Goal: Task Accomplishment & Management: Complete application form

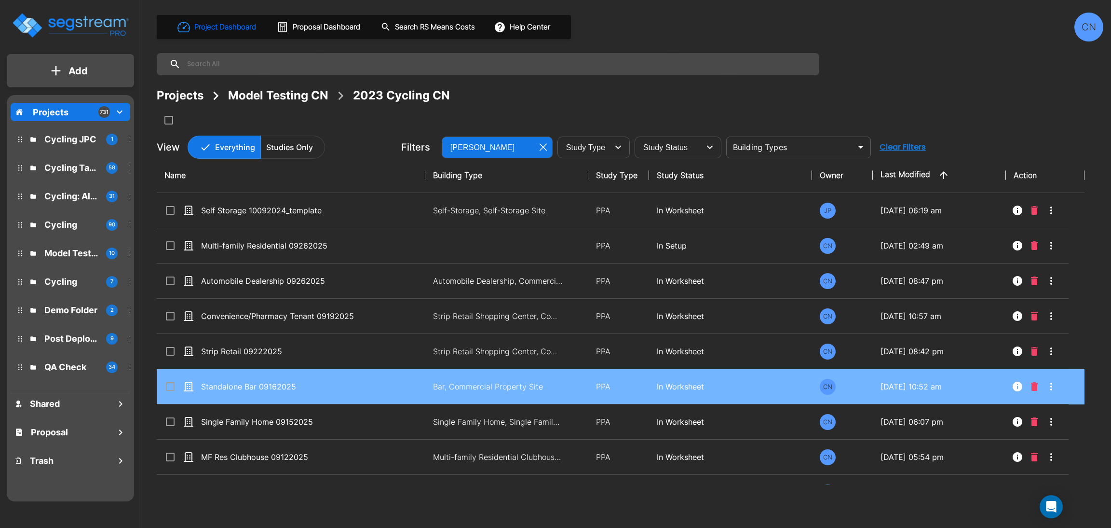
click at [815, 113] on div "Projects Model Testing CN 2023 Cycling CN" at bounding box center [630, 107] width 947 height 41
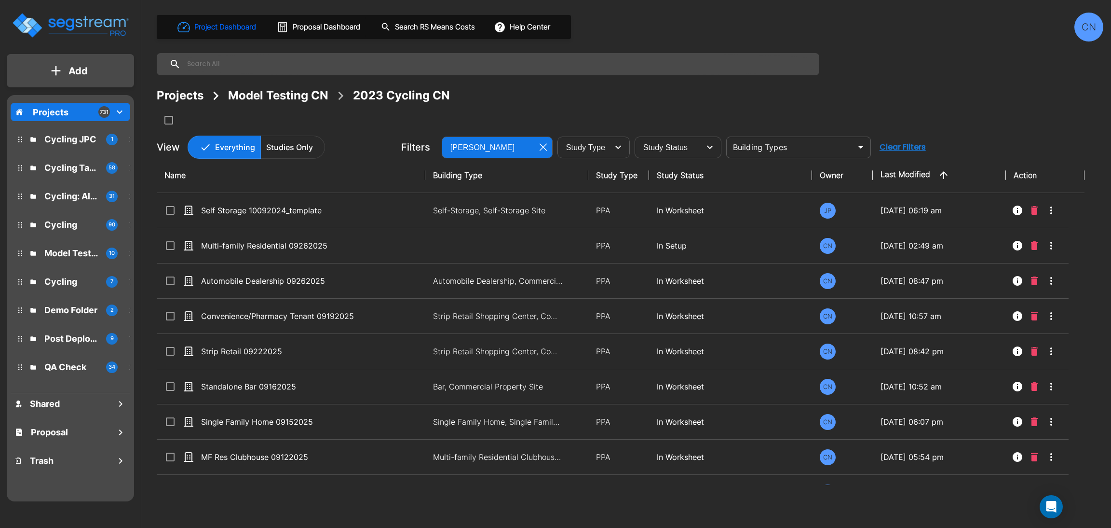
click at [889, 107] on div "Projects Model Testing CN 2023 Cycling CN" at bounding box center [630, 107] width 947 height 41
click at [808, 100] on div "Projects Model Testing CN 2023 Cycling CN" at bounding box center [630, 95] width 947 height 17
drag, startPoint x: 340, startPoint y: 249, endPoint x: 1108, endPoint y: 260, distance: 768.3
click at [340, 249] on p "Multi-family Residential 09262025" at bounding box center [284, 246] width 166 height 12
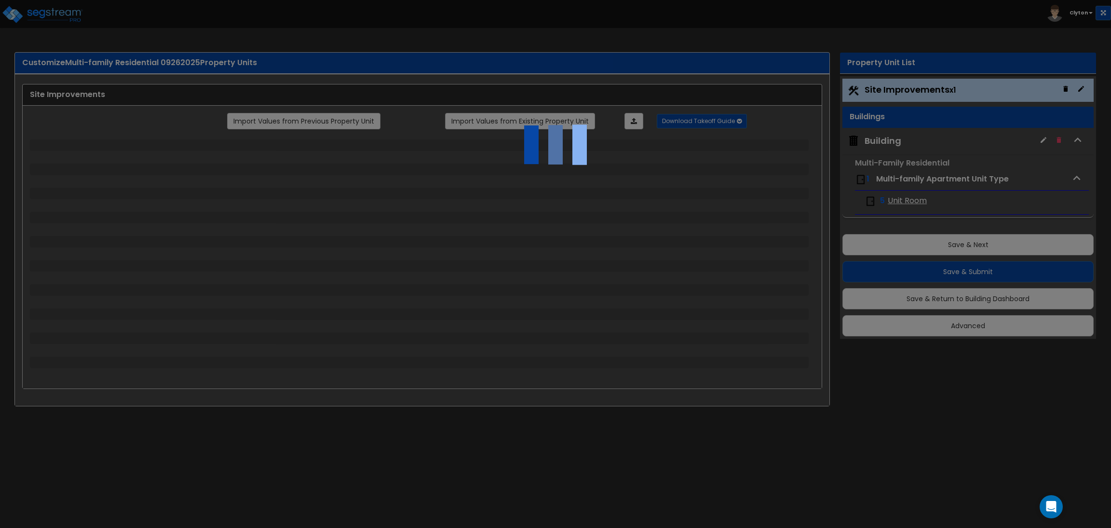
select select "2"
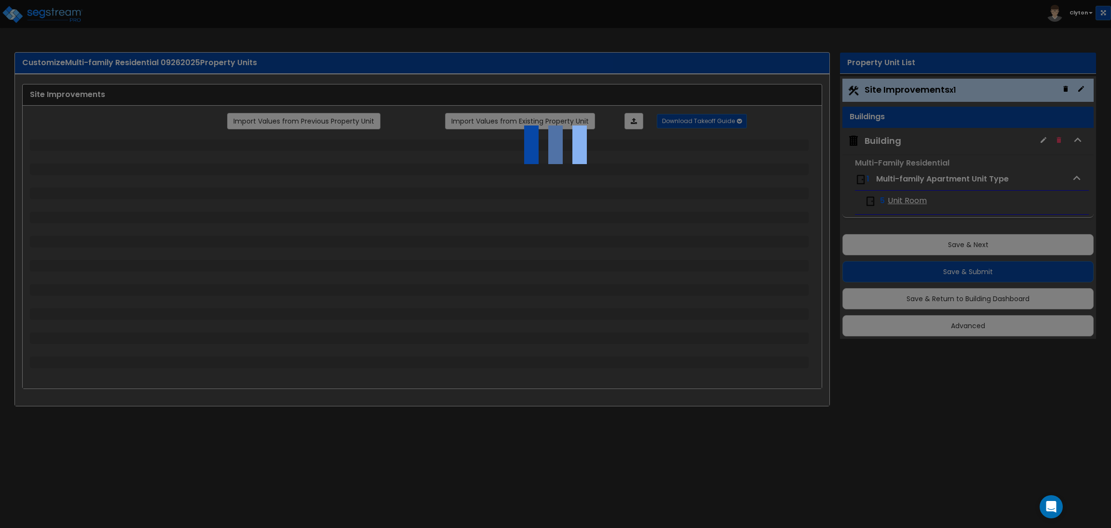
select select "1"
select select "2"
select select "3"
select select "1"
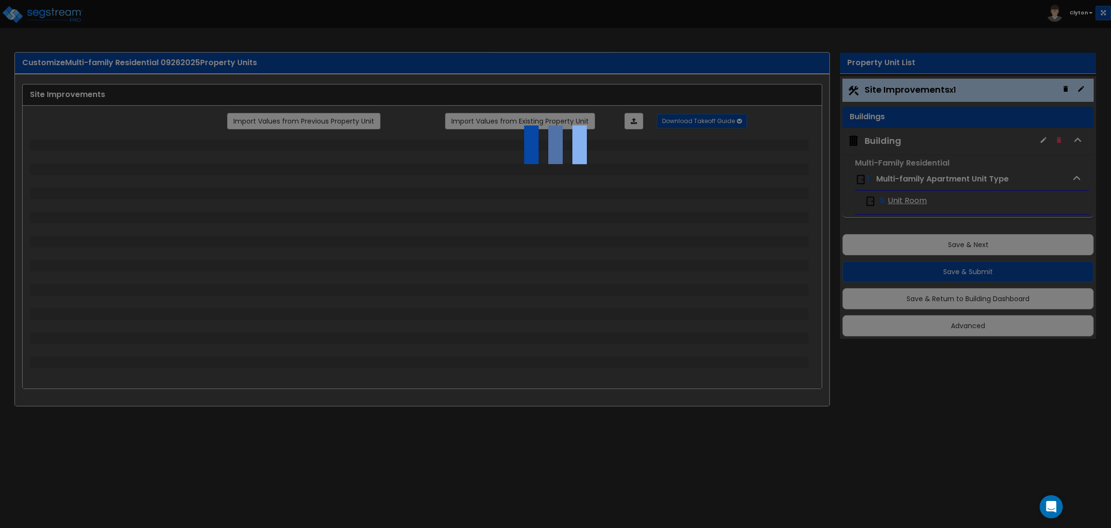
select select "1"
select select "2"
select select "4"
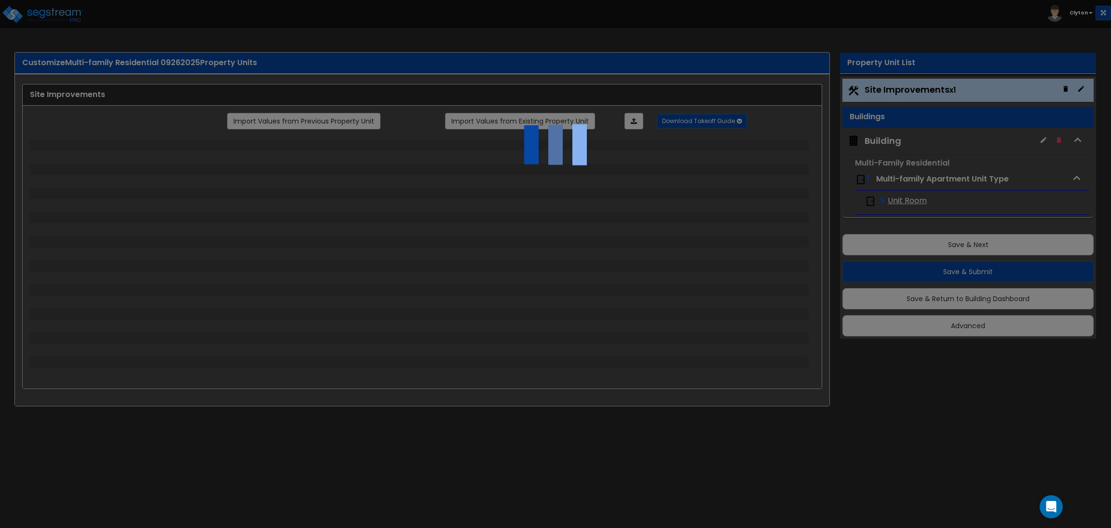
select select "4"
select select "1"
select select "2"
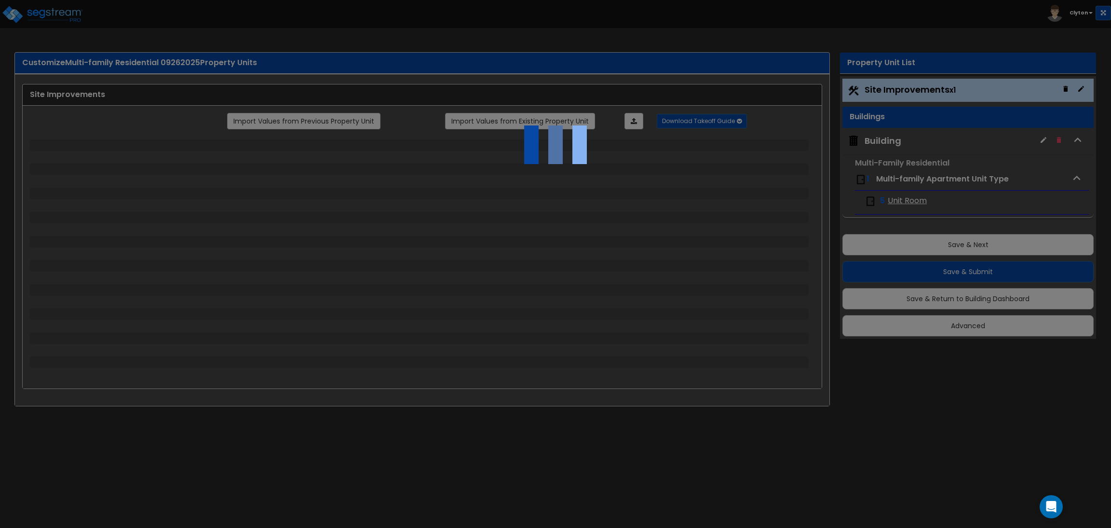
select select "2"
select select "1"
select select "2"
select select "1"
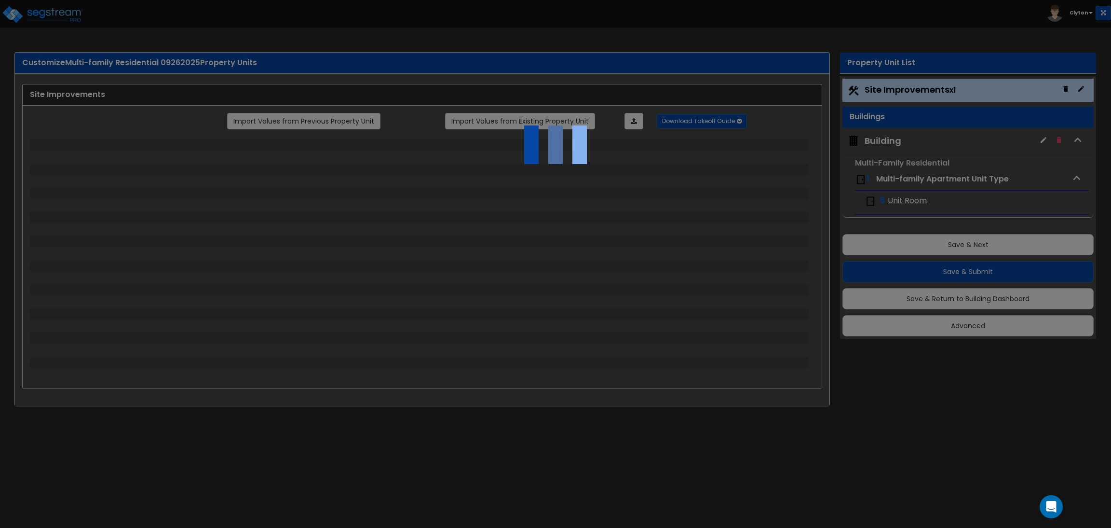
select select "1"
select select "2"
select select "4"
select select "3"
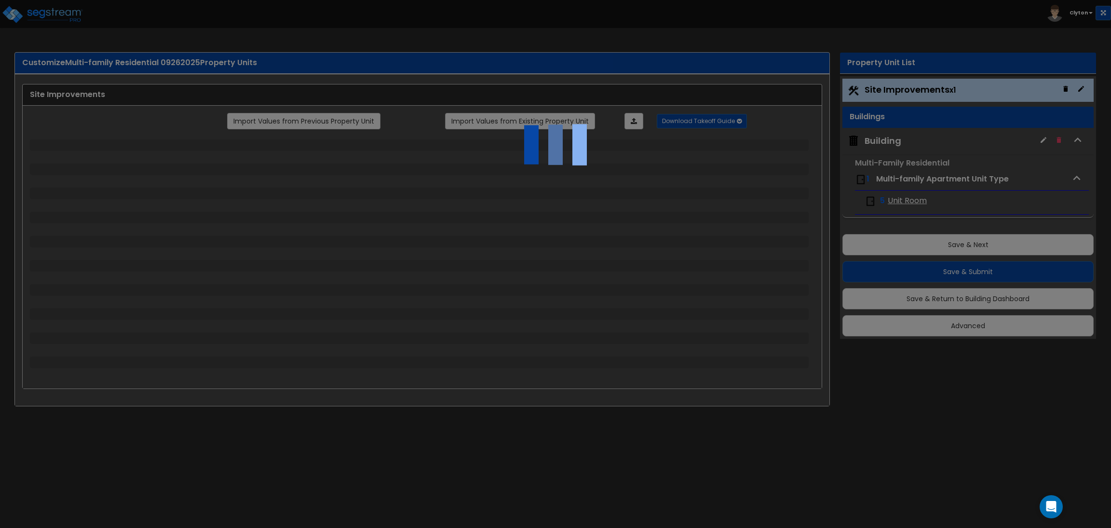
select select "2"
select select "3"
select select "2"
select select "1"
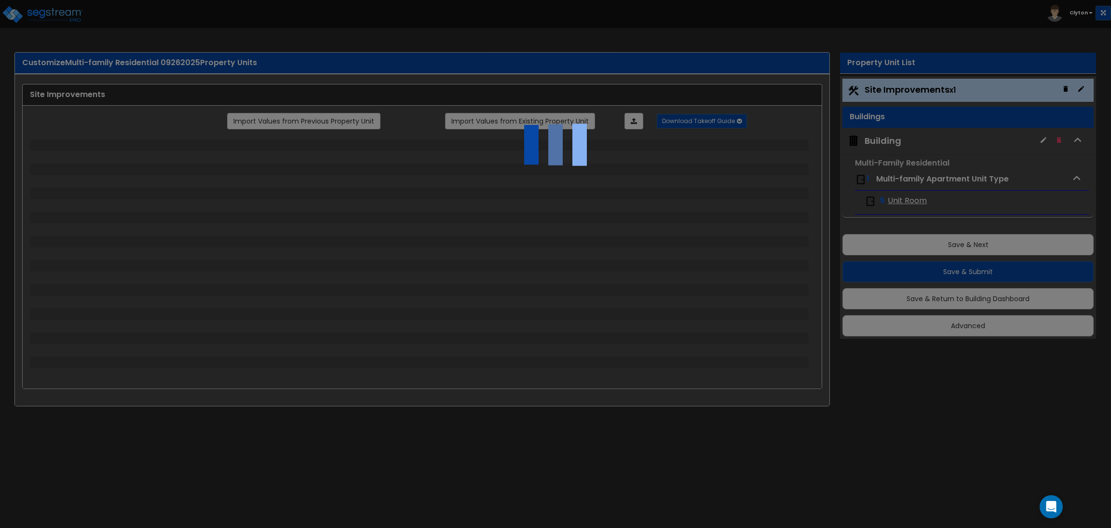
select select "2"
select select "1"
select select "2"
select select "1"
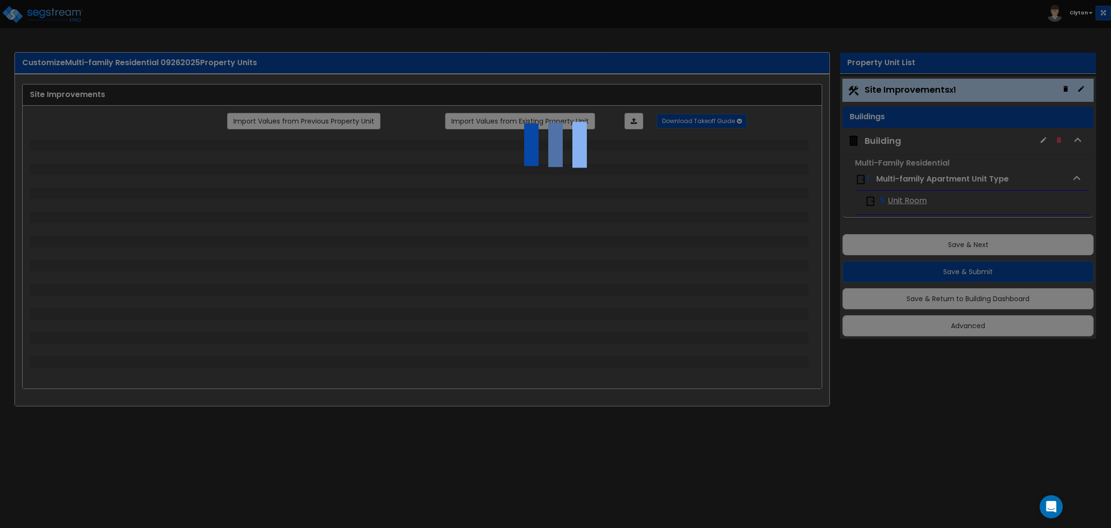
select select "2"
select select "1"
select select "7"
select select "1"
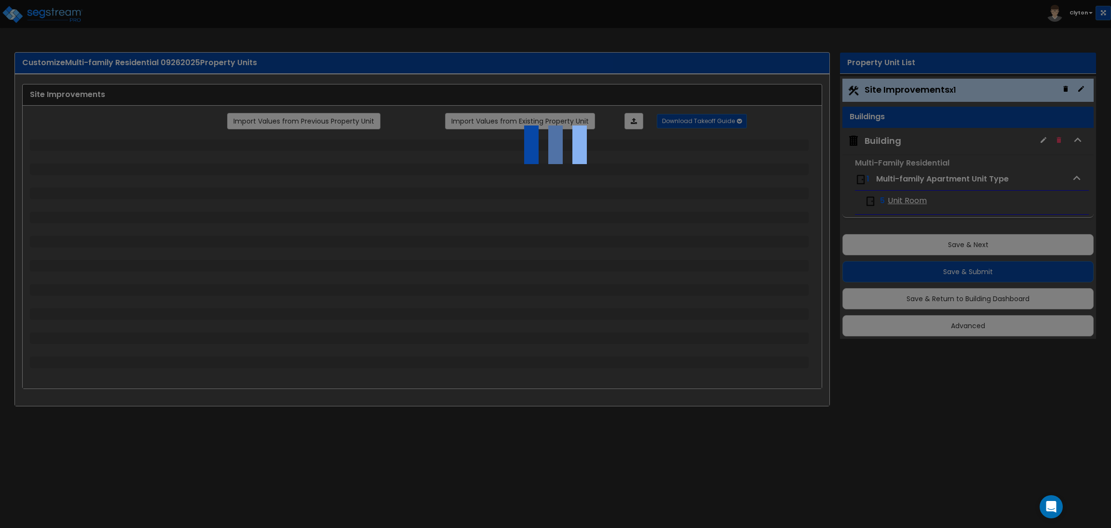
select select "2"
select select "1"
select select "13"
select select "1"
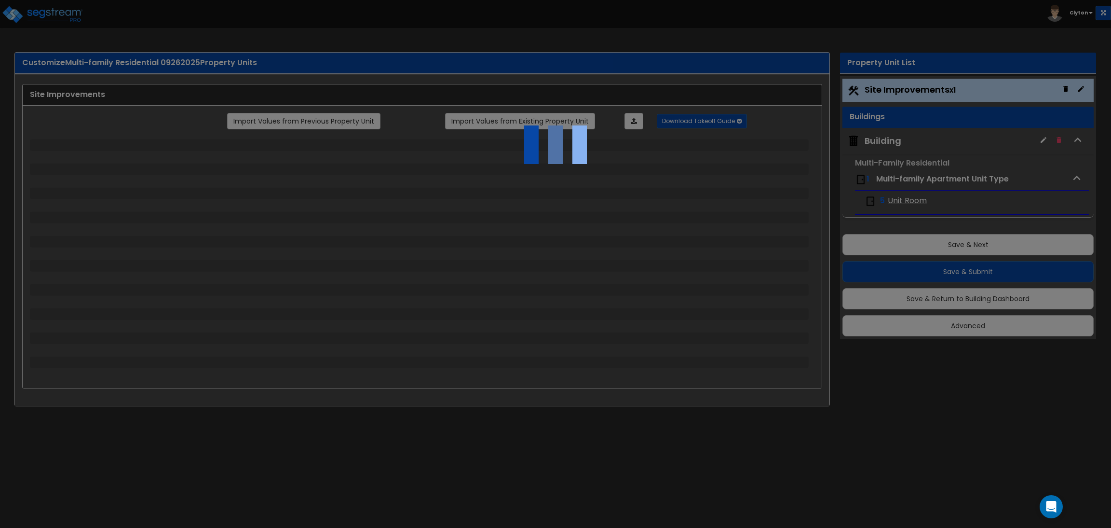
select select "5"
select select "2"
select select "1"
select select "2"
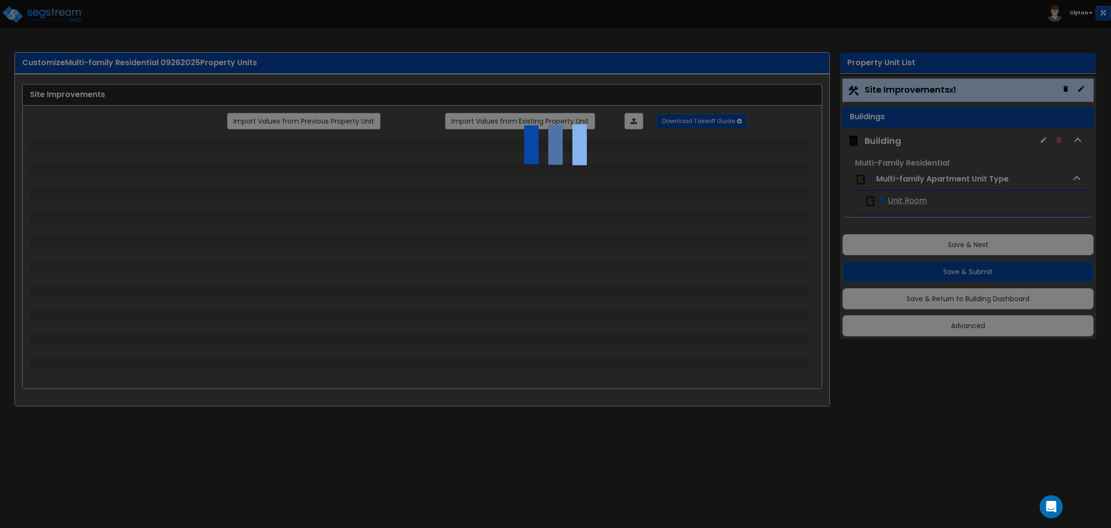
select select "3"
select select "1"
select select "3"
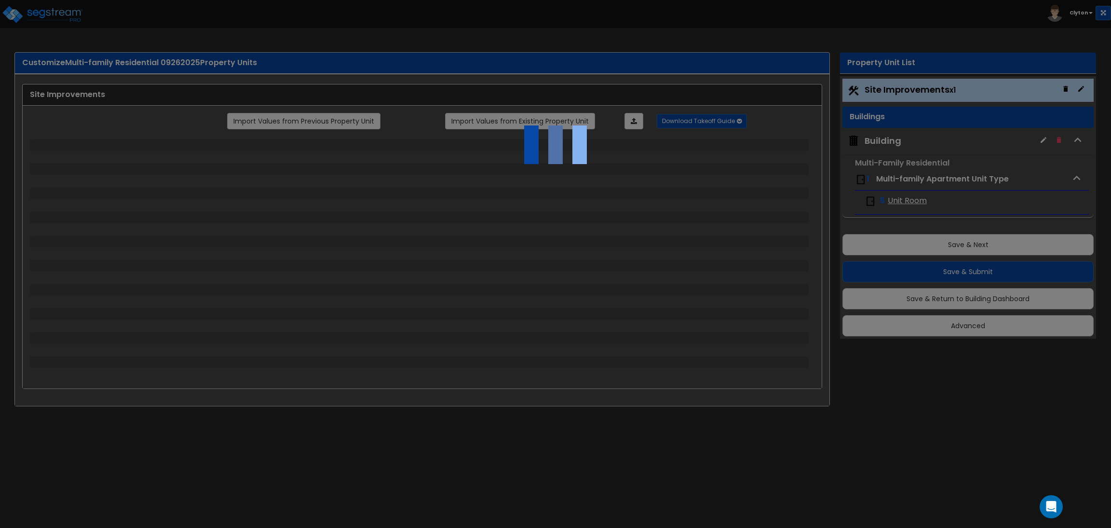
select select "2"
select select "1"
select select "2"
select select "1"
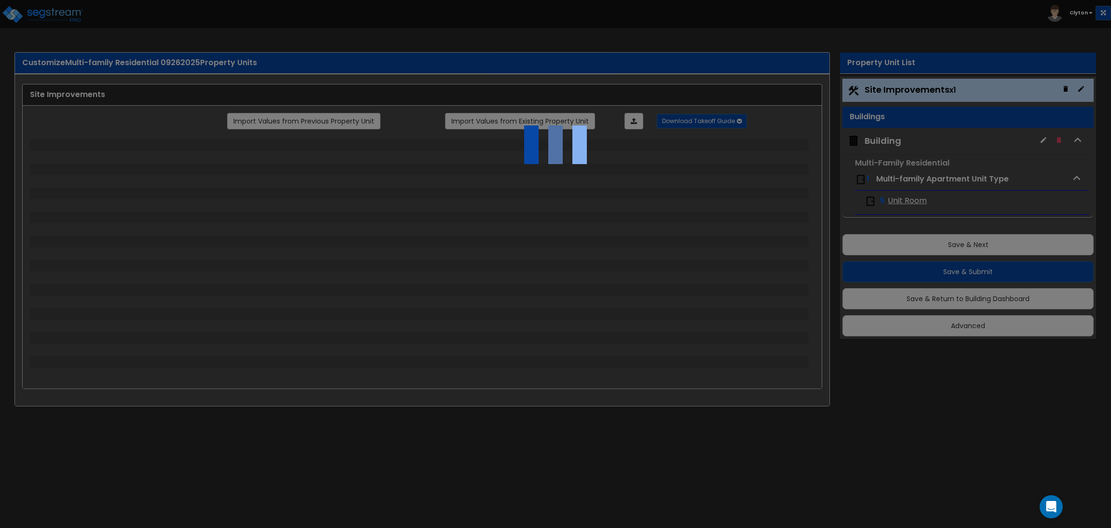
select select "1"
select select "4"
select select "1"
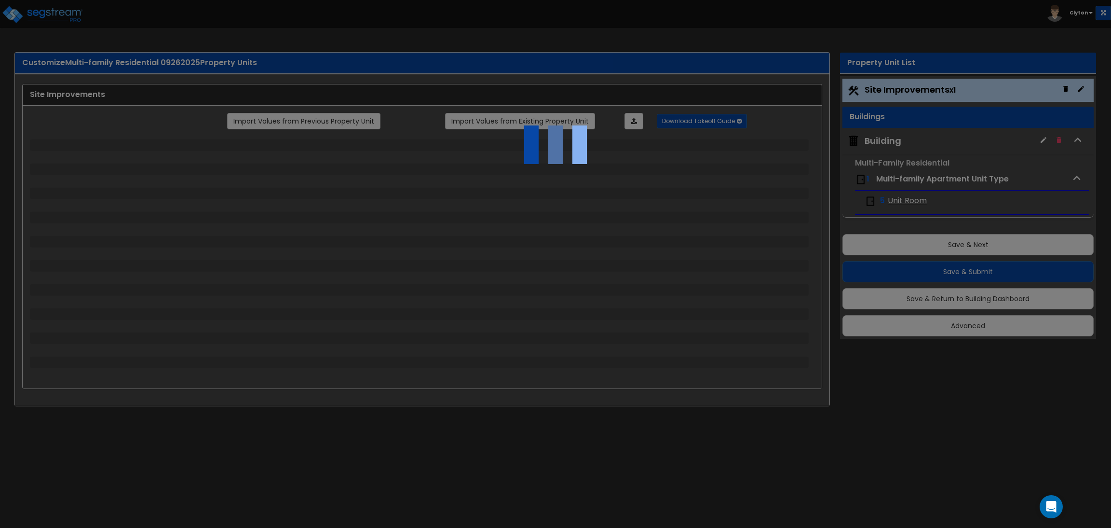
select select "1"
select select "2"
select select "3"
select select "2"
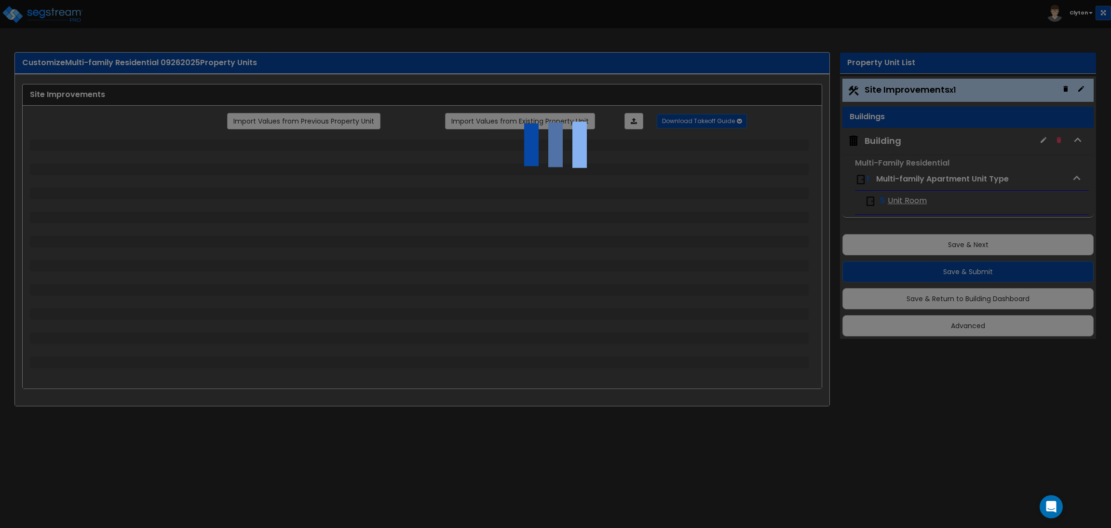
select select "1"
select select "3"
select select "2"
select select "1"
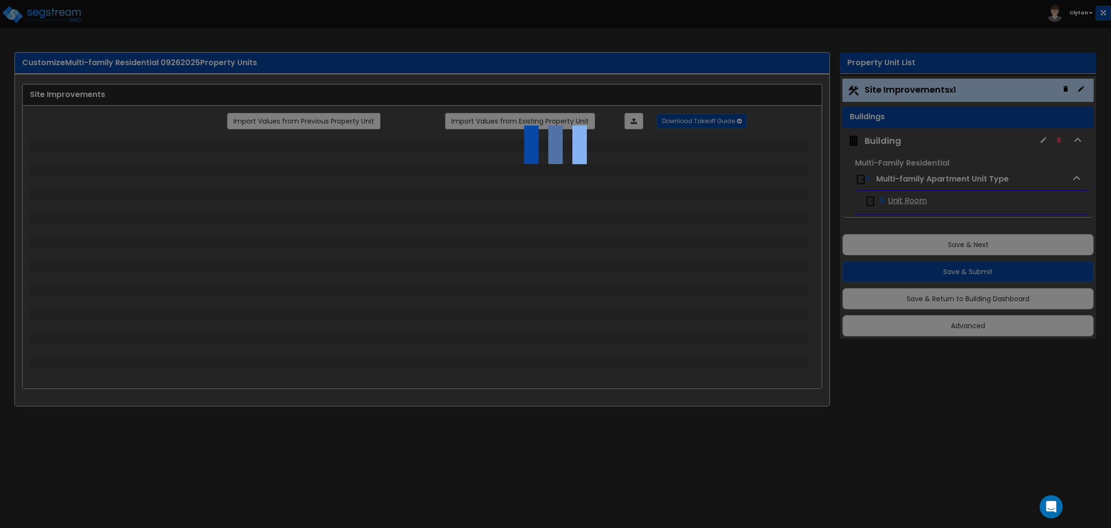
select select "3"
select select "11"
select select "8"
select select "5"
select select "3"
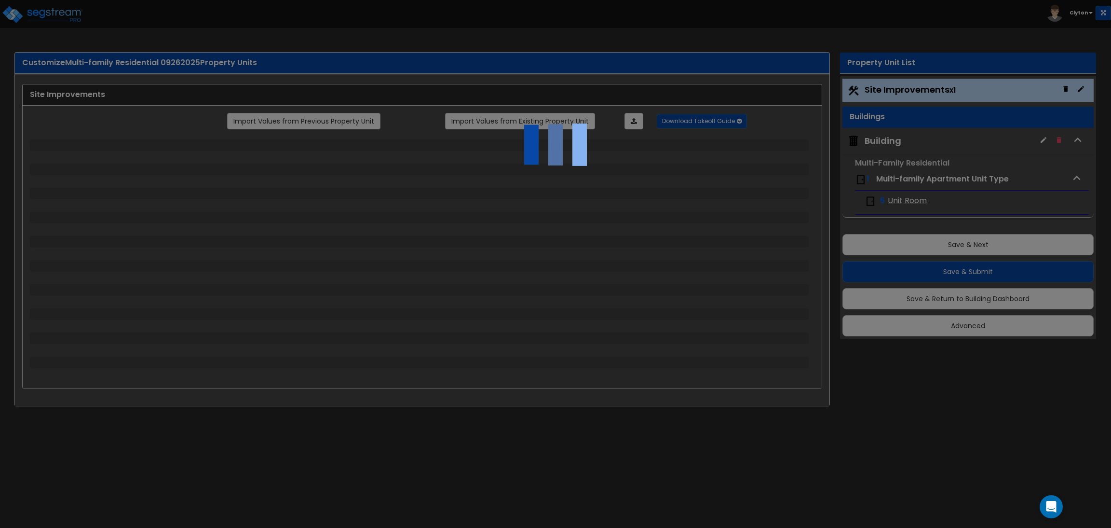
select select "1"
select select "5"
select select "7"
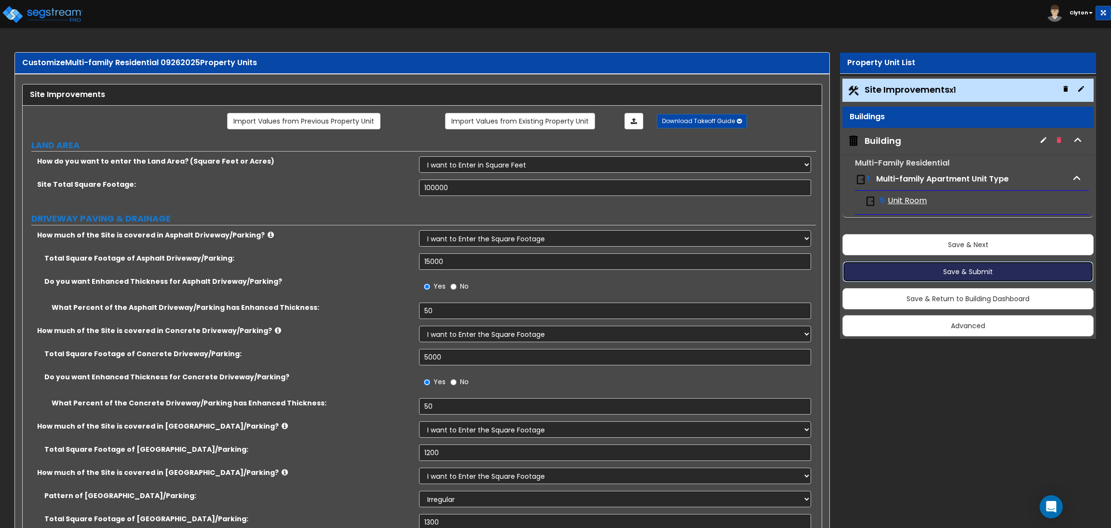
click at [912, 273] on button "Save & Submit" at bounding box center [968, 271] width 251 height 21
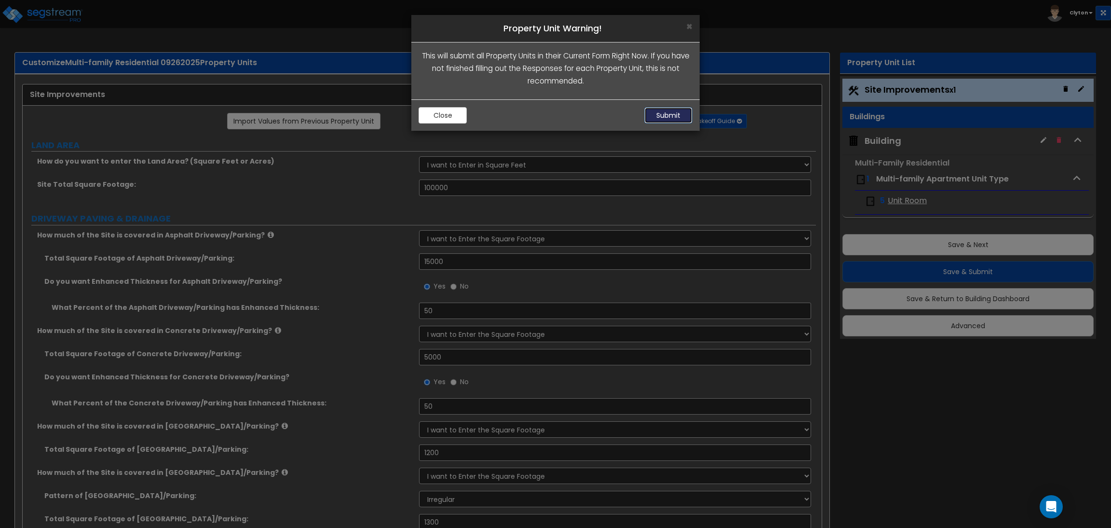
click at [689, 113] on button "Submit" at bounding box center [668, 115] width 48 height 16
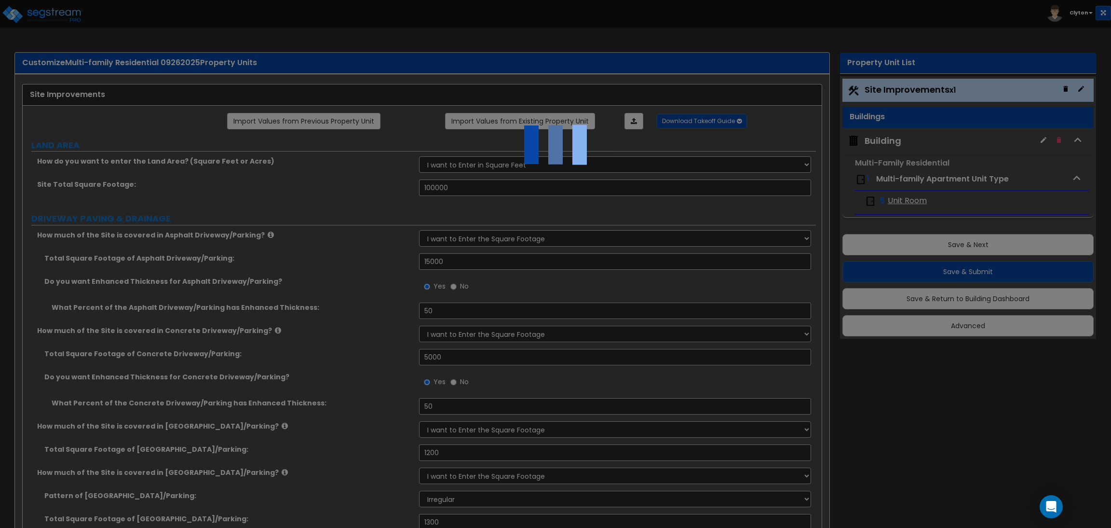
click at [944, 466] on div at bounding box center [555, 264] width 1111 height 528
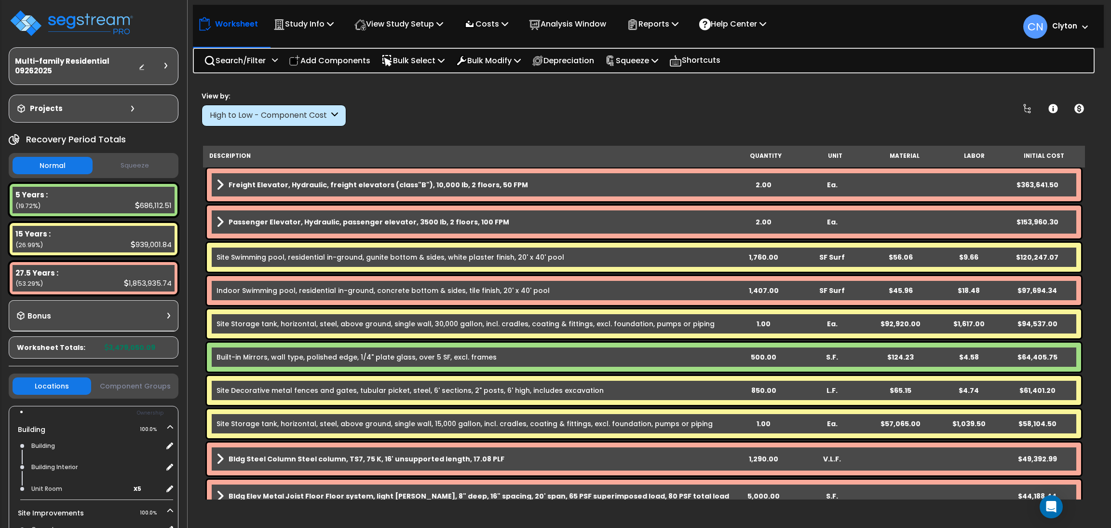
click at [762, 114] on div "View by: High to Low - Component Cost High to Low - Component Cost" at bounding box center [644, 109] width 892 height 36
click at [844, 504] on div "Worksheet Study Info Study Setup Add Property Unit Template study Clone study CN" at bounding box center [644, 345] width 911 height 528
click at [843, 115] on div "View by: High to Low - Component Cost High to Low - Component Cost" at bounding box center [644, 109] width 892 height 36
click at [867, 511] on div "Worksheet Study Info Study Setup Add Property Unit Template study Clone study CN" at bounding box center [644, 345] width 911 height 528
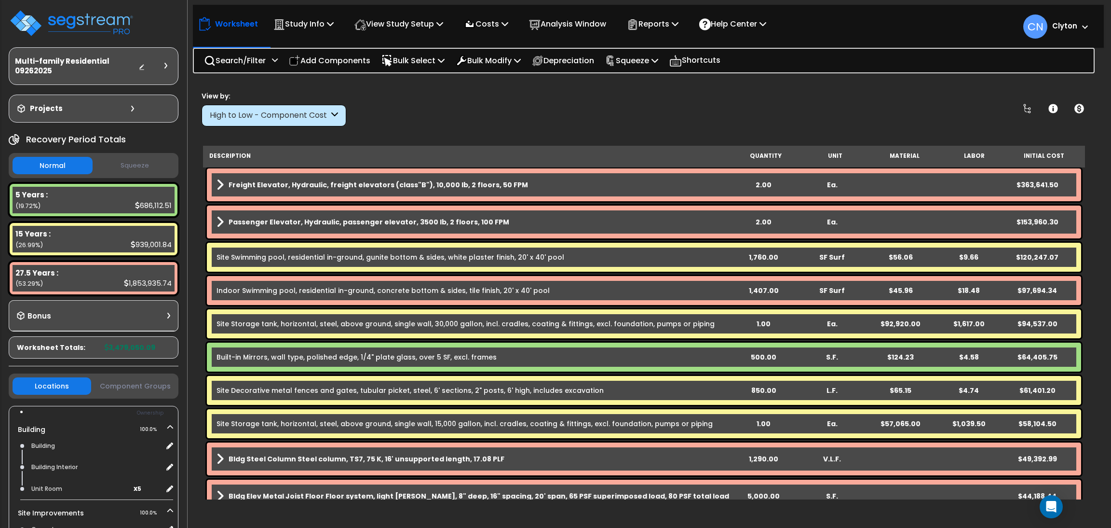
click at [741, 85] on div "Worksheet Study Info Study Setup Add Property Unit Template study Clone study CN" at bounding box center [644, 345] width 911 height 528
click at [860, 515] on div "Worksheet Study Info Study Setup Add Property Unit Template study Clone study CN" at bounding box center [644, 345] width 911 height 528
click at [571, 113] on div "View by: High to Low - Component Cost High to Low - Component Cost" at bounding box center [644, 109] width 892 height 36
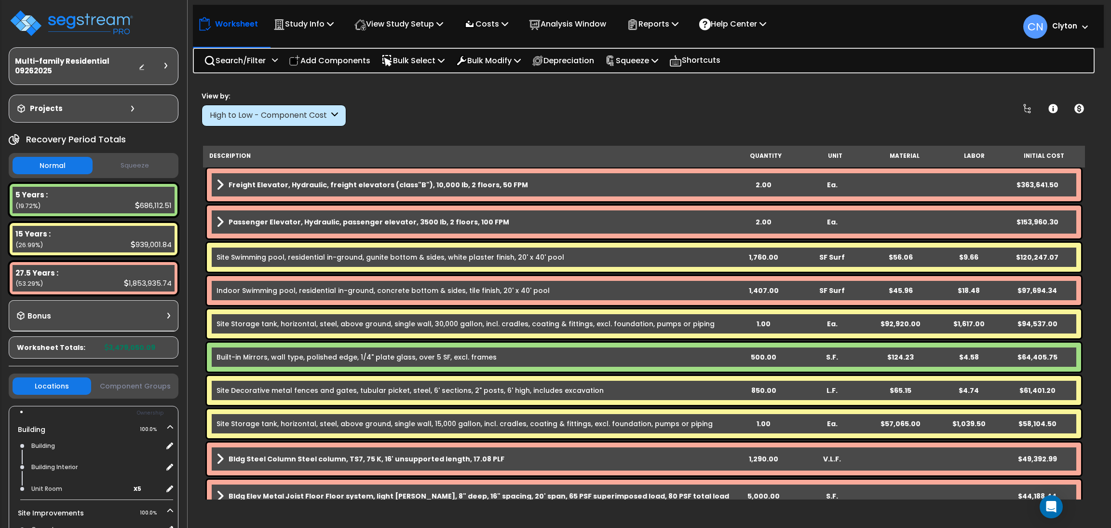
click at [571, 113] on div "View by: High to Low - Component Cost High to Low - Component Cost" at bounding box center [644, 109] width 892 height 36
click at [675, 111] on div "View by: High to Low - Component Cost High to Low - Component Cost" at bounding box center [644, 109] width 892 height 36
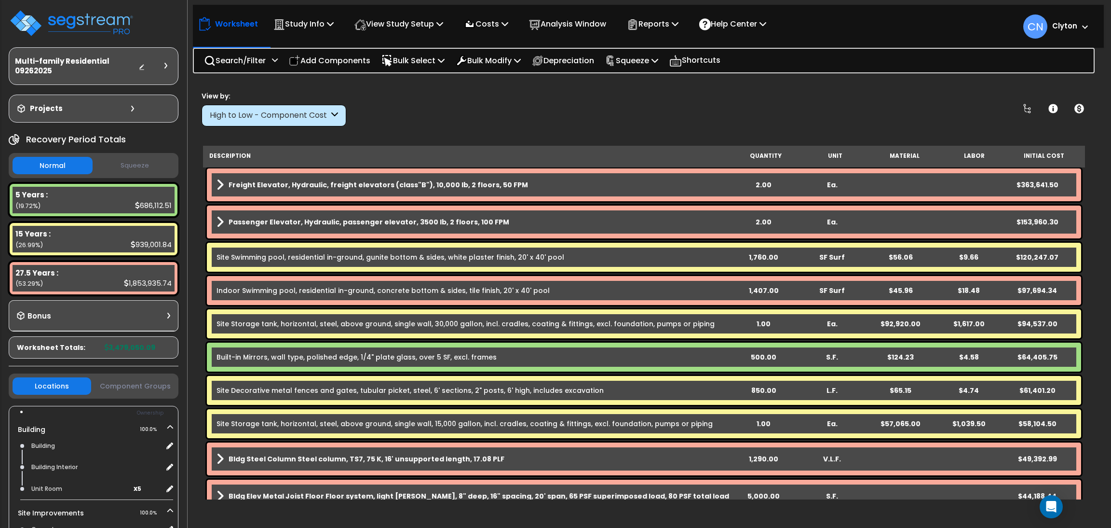
click at [675, 111] on div "View by: High to Low - Component Cost High to Low - Component Cost" at bounding box center [644, 109] width 892 height 36
click at [675, 107] on div "View by: High to Low - Component Cost High to Low - Component Cost" at bounding box center [644, 109] width 892 height 36
click at [608, 101] on div "View by: High to Low - Component Cost High to Low - Component Cost" at bounding box center [644, 109] width 892 height 36
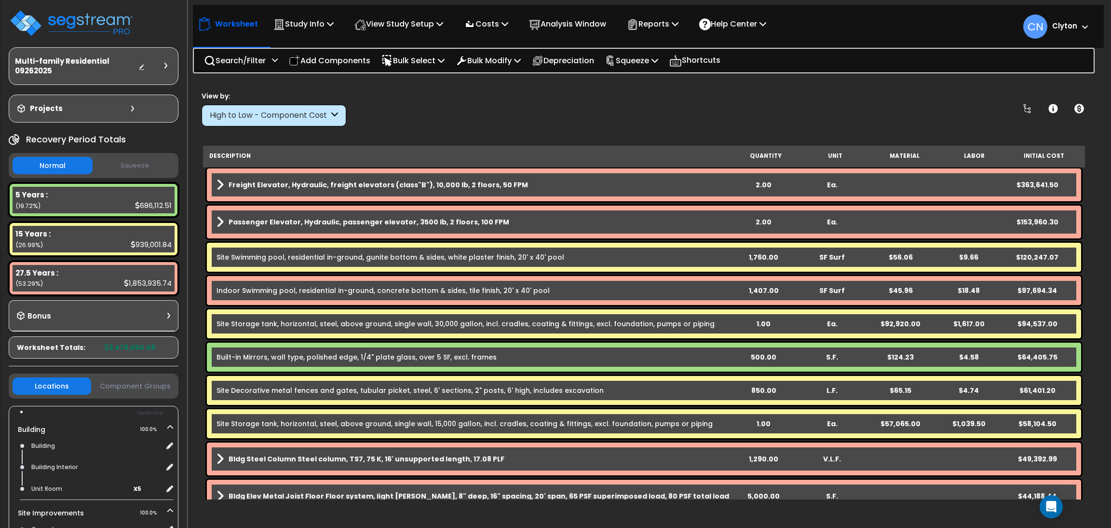
click at [608, 101] on div "View by: High to Low - Component Cost High to Low - Component Cost" at bounding box center [644, 109] width 892 height 36
click at [856, 114] on div "View by: High to Low - Component Cost High to Low - Component Cost" at bounding box center [644, 109] width 892 height 36
click at [856, 113] on div "View by: High to Low - Component Cost High to Low - Component Cost" at bounding box center [644, 109] width 892 height 36
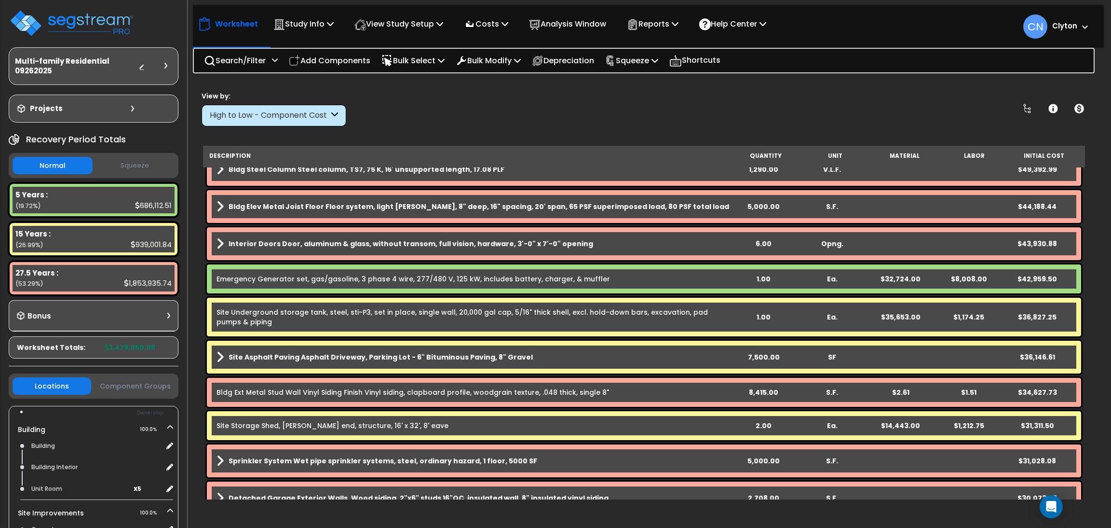
scroll to position [0, 0]
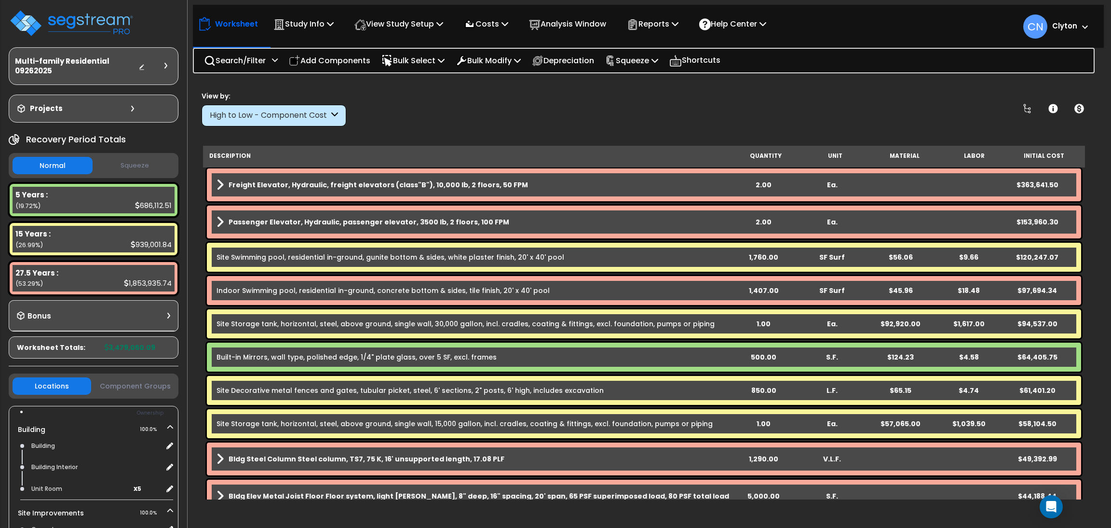
click at [799, 105] on div "View by: High to Low - Component Cost High to Low - Component Cost" at bounding box center [644, 109] width 892 height 36
click at [800, 105] on div "View by: High to Low - Component Cost High to Low - Component Cost" at bounding box center [644, 109] width 892 height 36
click at [893, 94] on div "View by: High to Low - Component Cost High to Low - Component Cost" at bounding box center [644, 109] width 892 height 36
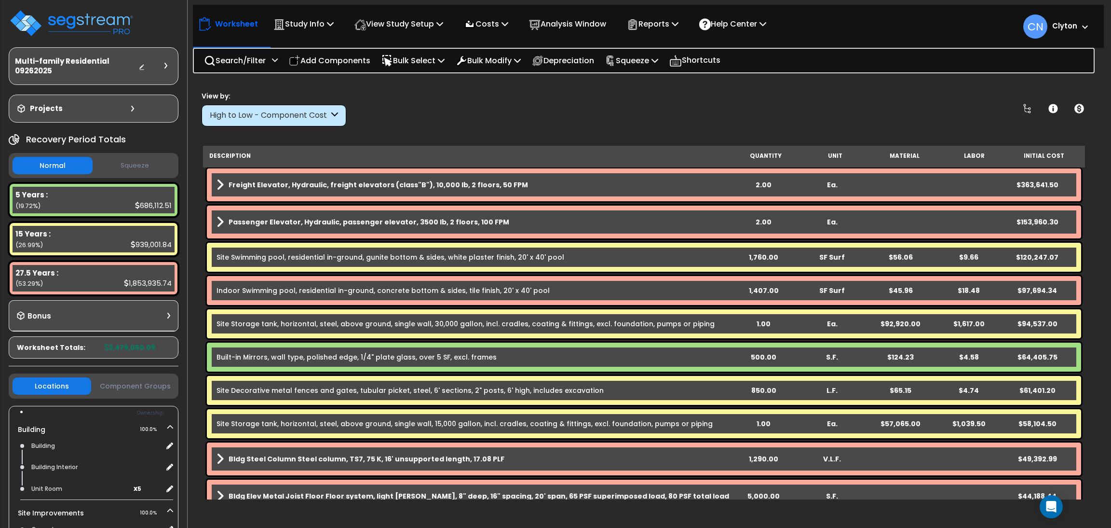
click at [861, 114] on div "View by: High to Low - Component Cost High to Low - Component Cost" at bounding box center [644, 109] width 892 height 36
click at [921, 119] on div "View by: High to Low - Component Cost High to Low - Component Cost" at bounding box center [644, 109] width 892 height 36
click at [900, 106] on div "View by: High to Low - Component Cost High to Low - Component Cost" at bounding box center [644, 109] width 892 height 36
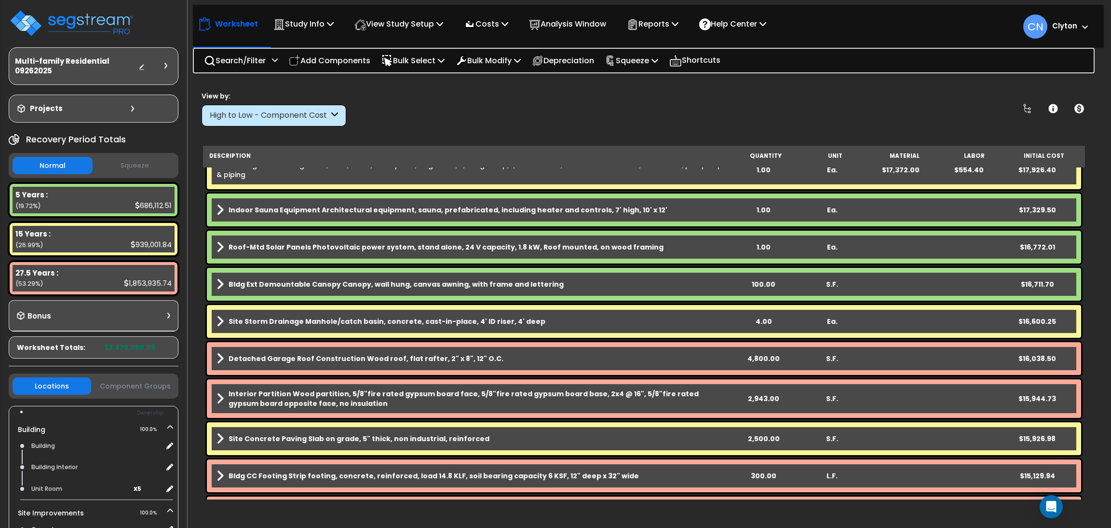
scroll to position [1591, 0]
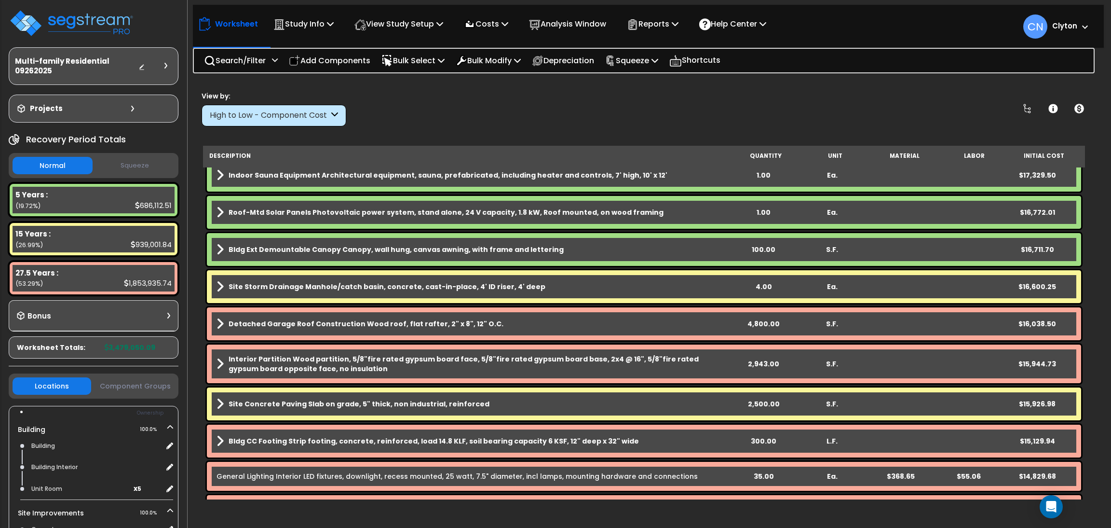
click at [278, 115] on div "High to Low - Component Cost" at bounding box center [269, 115] width 119 height 11
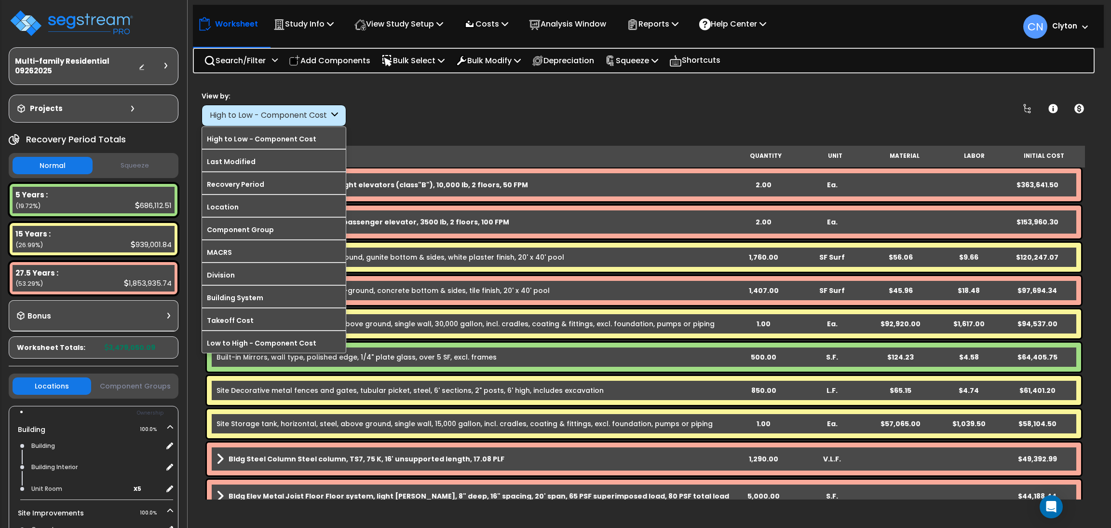
scroll to position [0, 0]
click at [746, 91] on div "View by: High to Low - Component Cost High to Low - Component Cost" at bounding box center [644, 109] width 892 height 36
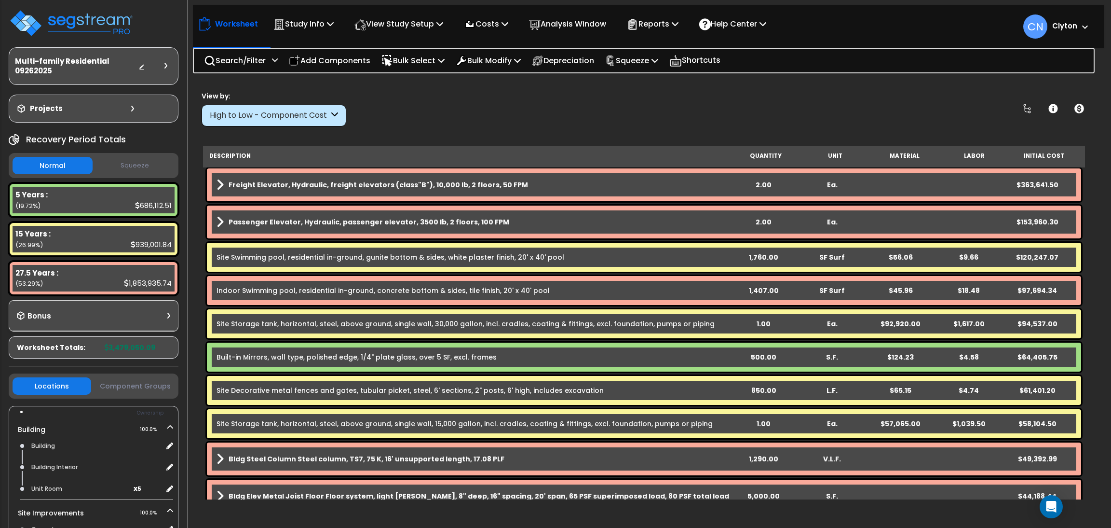
click at [571, 189] on link "Freight Elevator, Hydraulic, freight elevators (class"B"), 10,000 lb, 2 floors,…" at bounding box center [473, 185] width 513 height 14
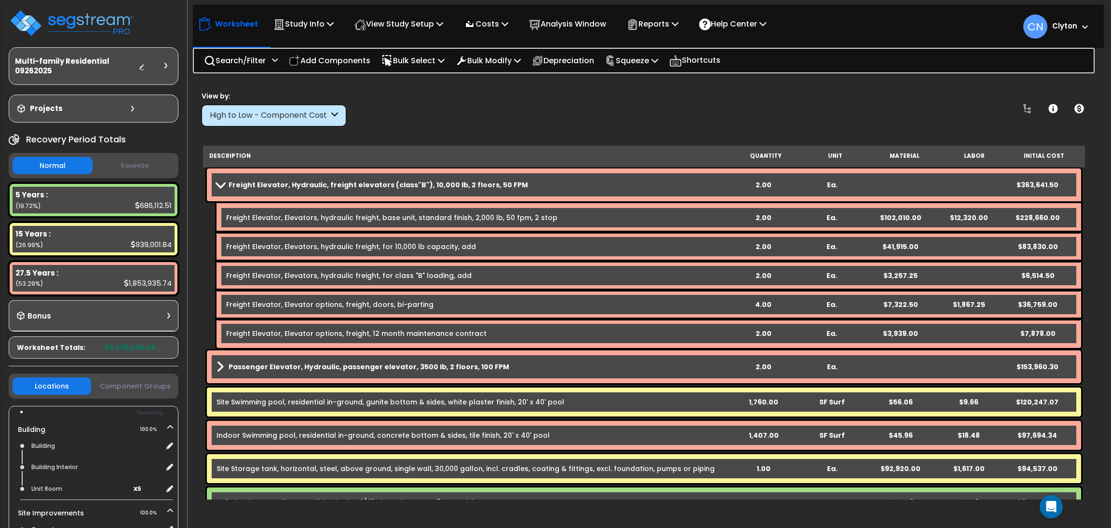
click at [918, 117] on div "View by: High to Low - Component Cost High to Low - Component Cost" at bounding box center [644, 109] width 892 height 36
click at [710, 101] on div "View by: High to Low - Component Cost High to Low - Component Cost" at bounding box center [644, 109] width 892 height 36
click at [844, 90] on div "Worksheet Study Info Study Setup Add Property Unit Template study Clone study CN" at bounding box center [644, 345] width 911 height 528
click at [759, 103] on div "View by: High to Low - Component Cost High to Low - Component Cost" at bounding box center [644, 109] width 892 height 36
click at [983, 82] on div "Worksheet Study Info Study Setup Add Property Unit Template study Clone study CN" at bounding box center [644, 345] width 911 height 528
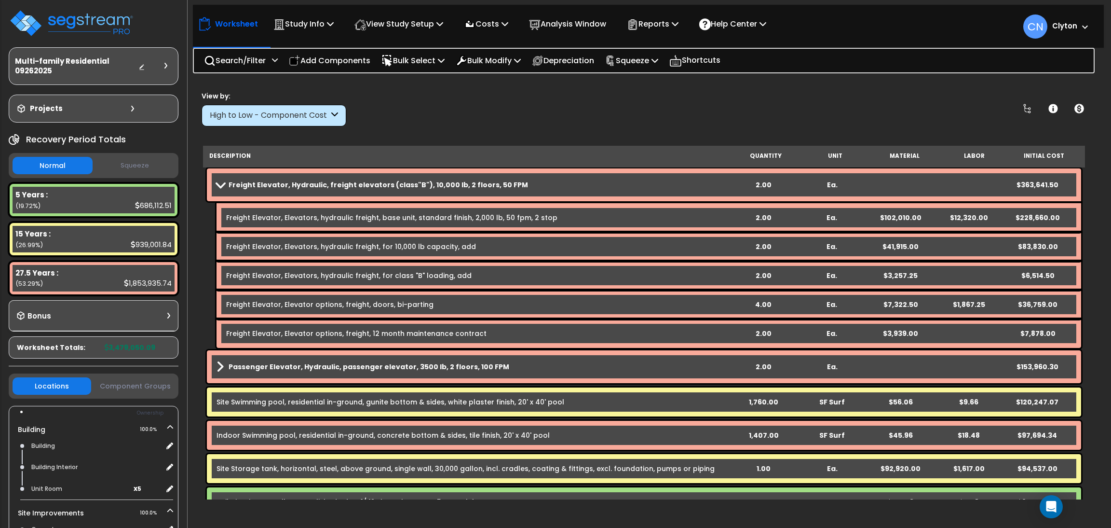
click at [454, 100] on div "View by: High to Low - Component Cost High to Low - Component Cost" at bounding box center [644, 109] width 892 height 36
click at [571, 93] on div "View by: High to Low - Component Cost High to Low - Component Cost" at bounding box center [644, 109] width 892 height 36
